Goal: Task Accomplishment & Management: Complete application form

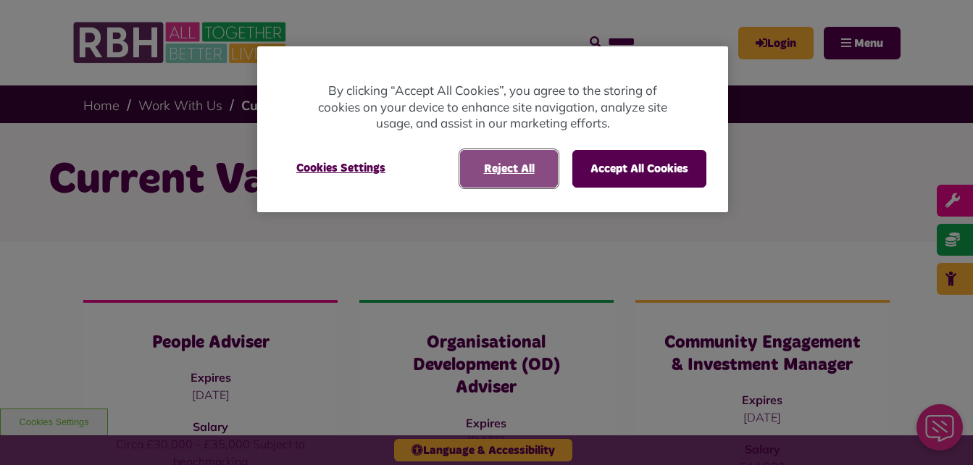
click at [525, 164] on button "Reject All" at bounding box center [509, 169] width 98 height 38
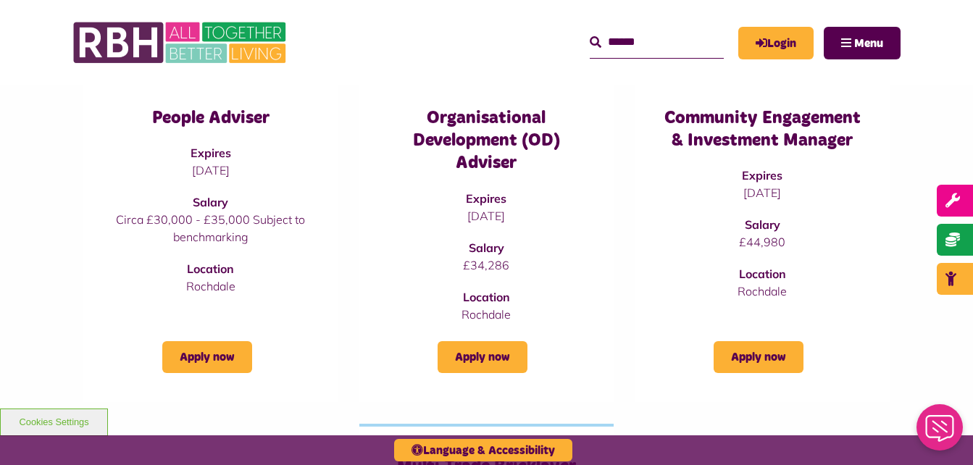
scroll to position [223, 0]
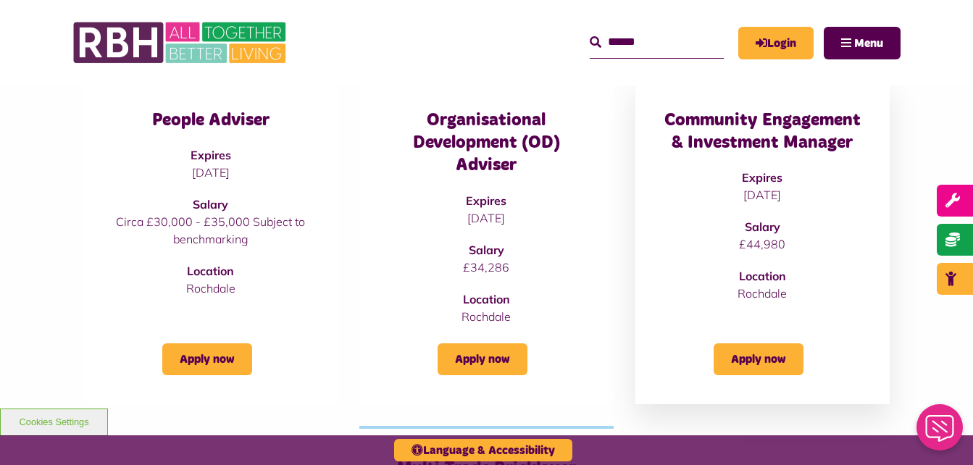
click at [782, 143] on h3 "Community Engagement & Investment Manager" at bounding box center [763, 131] width 196 height 45
click at [732, 370] on link "Apply now" at bounding box center [759, 360] width 90 height 32
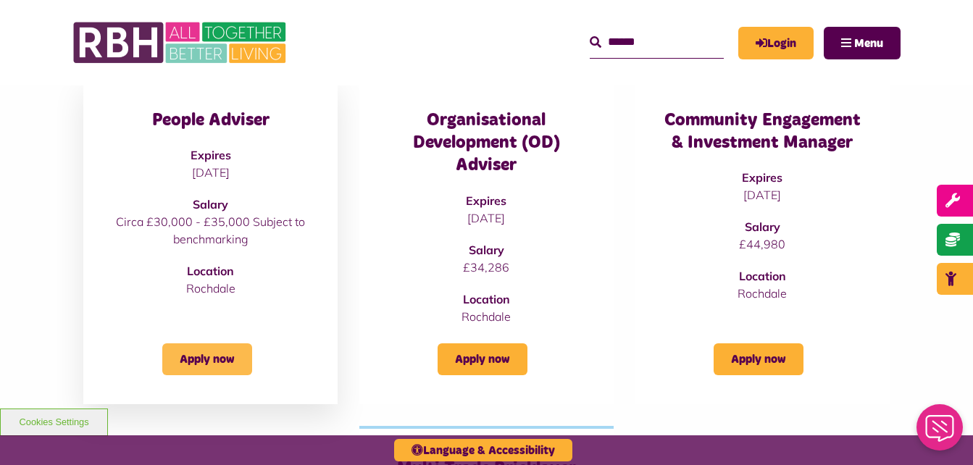
click at [183, 350] on link "Apply now" at bounding box center [207, 360] width 90 height 32
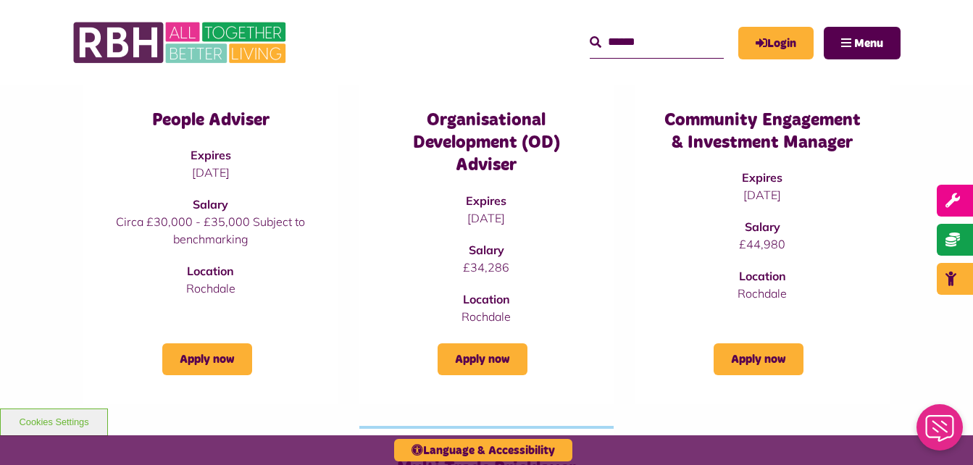
scroll to position [223, 0]
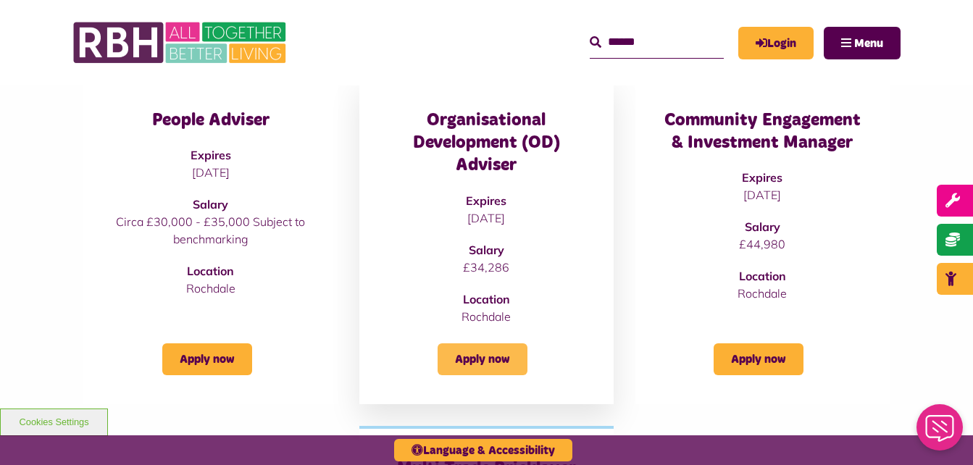
click at [460, 359] on link "Apply now" at bounding box center [483, 360] width 90 height 32
